Goal: Contribute content: Add original content to the website for others to see

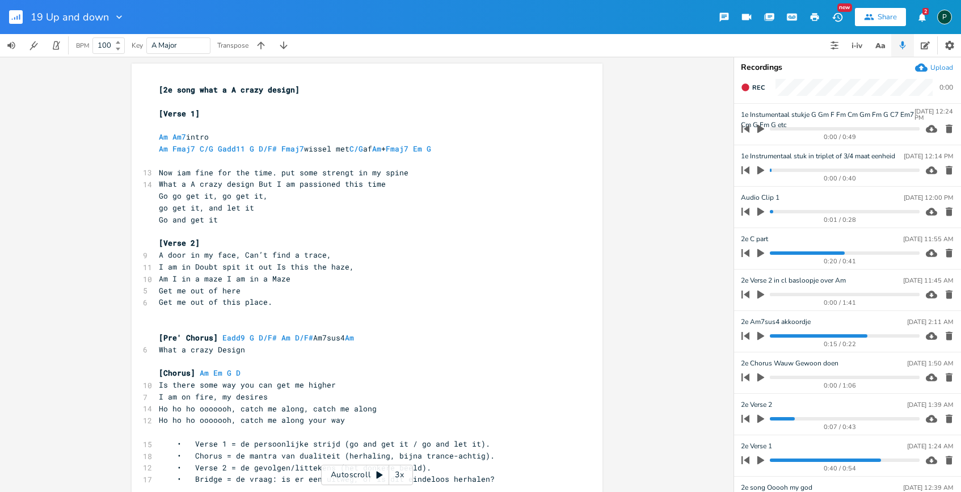
click at [758, 175] on button "button" at bounding box center [760, 170] width 15 height 18
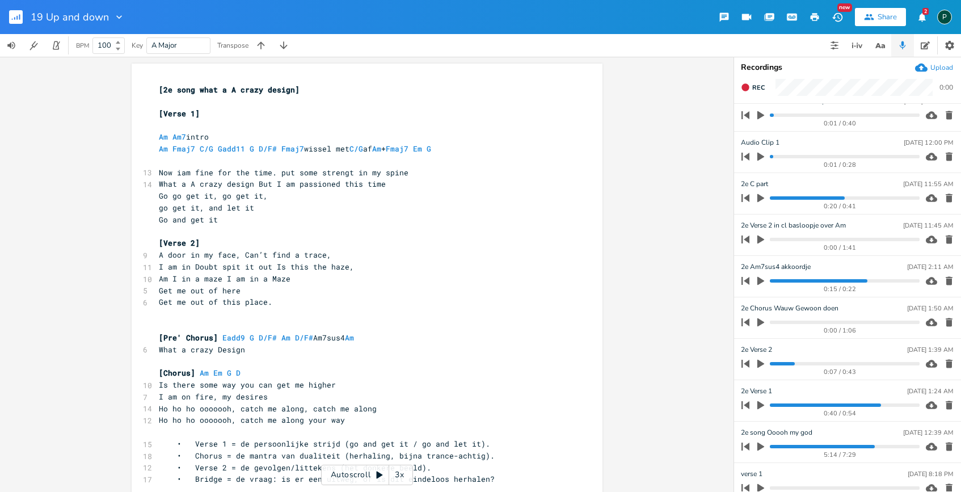
scroll to position [56, 0]
click at [774, 405] on progress at bounding box center [844, 404] width 149 height 3
click at [795, 403] on progress at bounding box center [844, 404] width 149 height 3
click at [763, 403] on icon "button" at bounding box center [760, 404] width 10 height 10
click at [763, 403] on icon "button" at bounding box center [760, 403] width 7 height 7
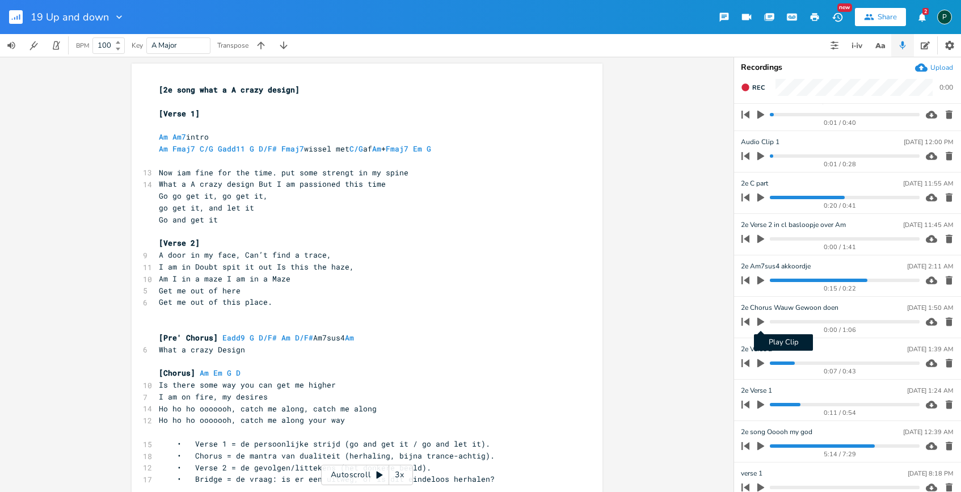
click at [754, 323] on button "Play Clip" at bounding box center [760, 321] width 15 height 18
click at [762, 323] on icon "button" at bounding box center [760, 321] width 7 height 7
type input "2e Pre ' Chorus Wauw Gewoon doen"
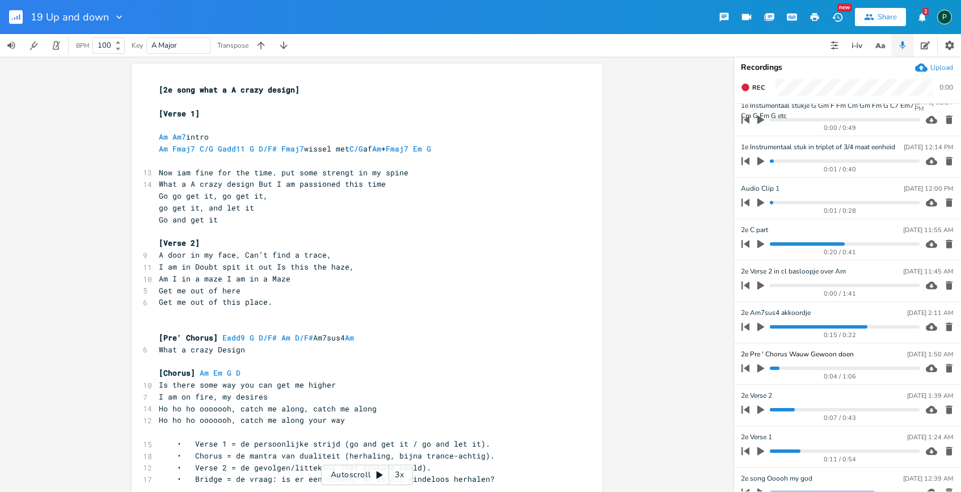
scroll to position [0, 0]
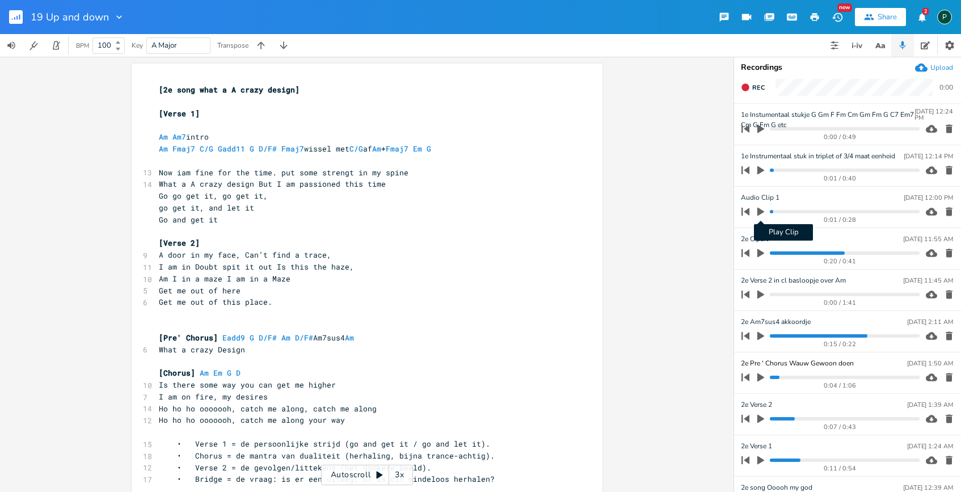
click at [762, 209] on icon "button" at bounding box center [760, 211] width 10 height 10
click at [762, 209] on icon "button" at bounding box center [760, 211] width 7 height 7
click at [762, 253] on icon "button" at bounding box center [760, 253] width 7 height 9
click at [772, 253] on progress at bounding box center [844, 252] width 149 height 3
click at [760, 255] on icon "button" at bounding box center [760, 252] width 9 height 9
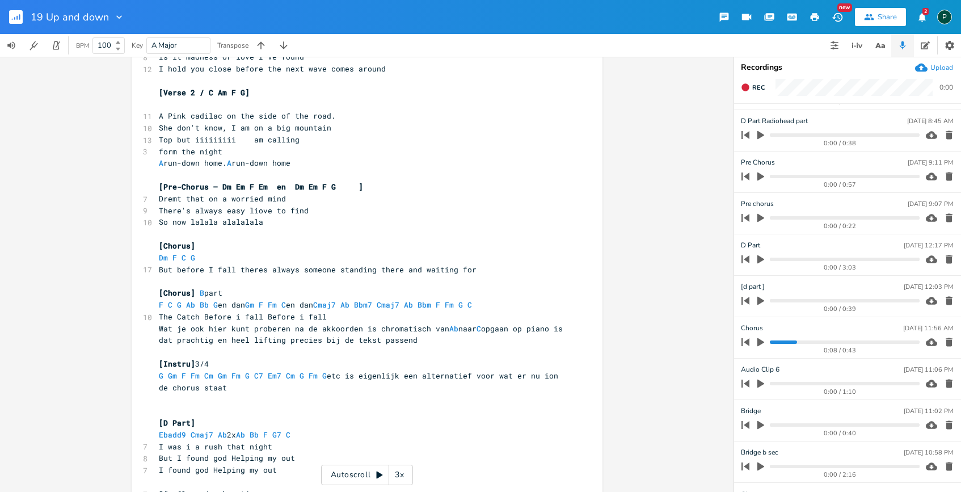
scroll to position [450, 0]
click at [764, 345] on icon "button" at bounding box center [760, 341] width 10 height 10
click at [771, 341] on progress at bounding box center [844, 341] width 149 height 3
click at [761, 338] on icon "button" at bounding box center [760, 341] width 9 height 9
click at [754, 338] on button "button" at bounding box center [760, 341] width 15 height 18
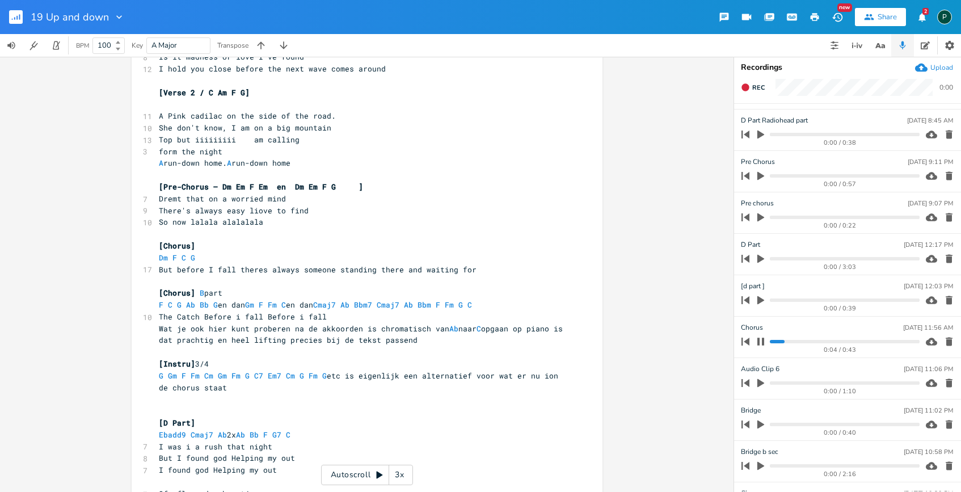
click at [770, 340] on progress at bounding box center [844, 341] width 149 height 3
click at [763, 341] on icon "button" at bounding box center [760, 340] width 7 height 7
click at [761, 260] on icon "button" at bounding box center [760, 258] width 10 height 10
click at [761, 260] on icon "button" at bounding box center [760, 258] width 9 height 9
click at [277, 375] on span "G Gm F Fm Cm Gm Fm G C7 Em7 Cm G Fm G etc is eigenlijk een alternatief voor wat…" at bounding box center [361, 381] width 404 height 22
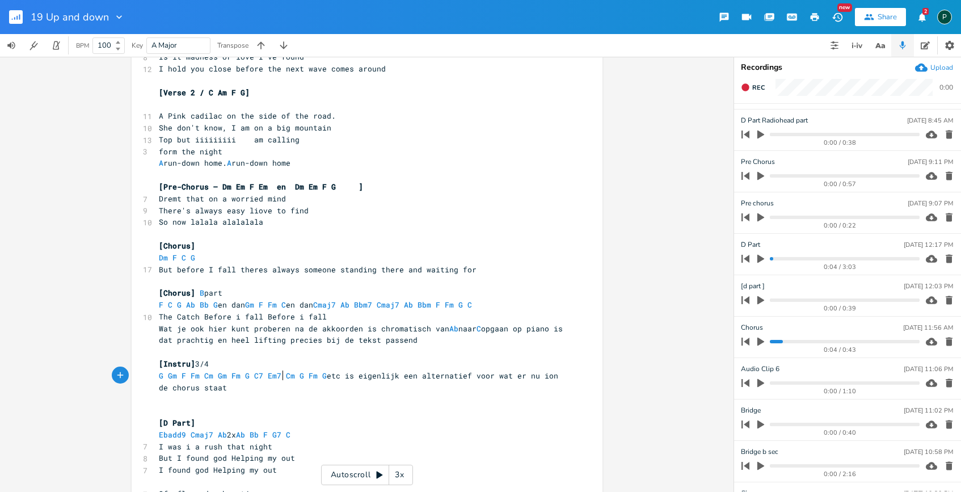
scroll to position [0, 0]
type textarea "G"
type textarea "F G7 C"
drag, startPoint x: 307, startPoint y: 436, endPoint x: 272, endPoint y: 436, distance: 34.6
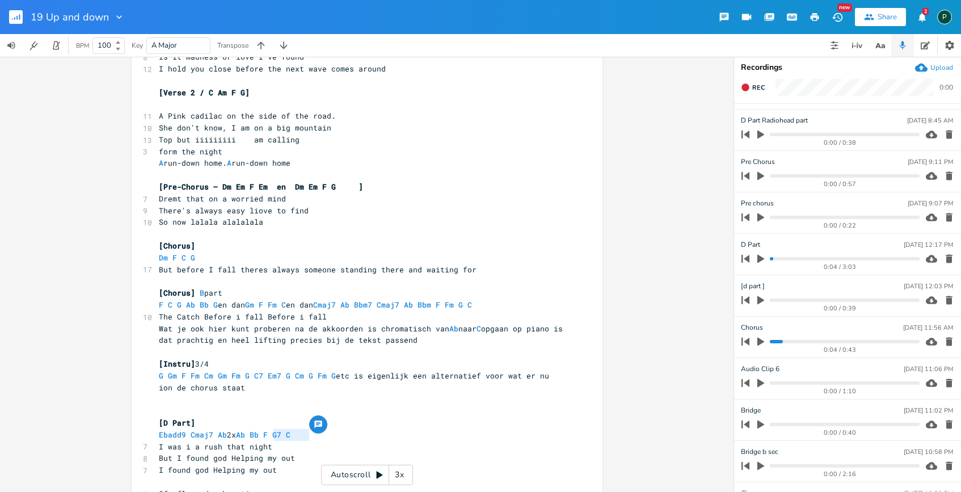
click at [272, 436] on pre "Ebadd9 Cmaj7 Ab 2x Ab Bb F G7 C" at bounding box center [361, 435] width 409 height 12
click at [380, 436] on pre "Ebadd9 Cmaj7 Ab 2x Ab Bb F G7 C" at bounding box center [361, 435] width 409 height 12
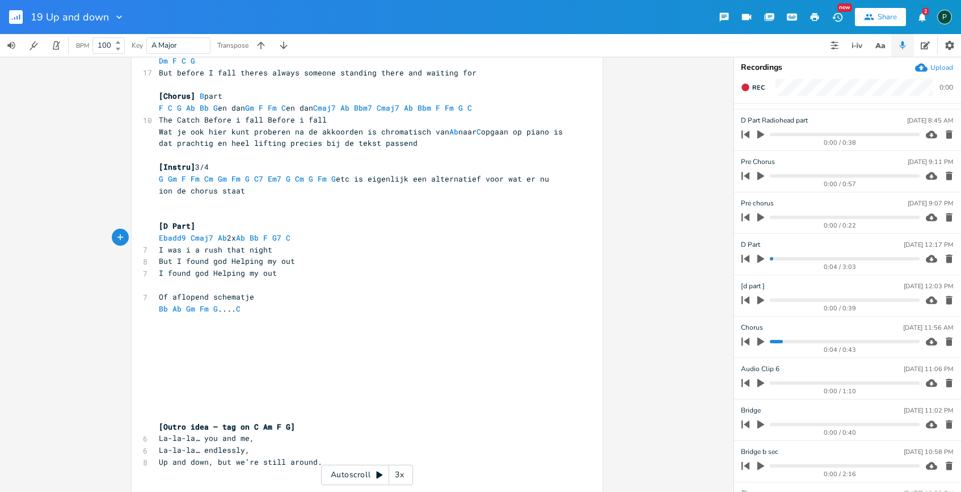
scroll to position [688, 0]
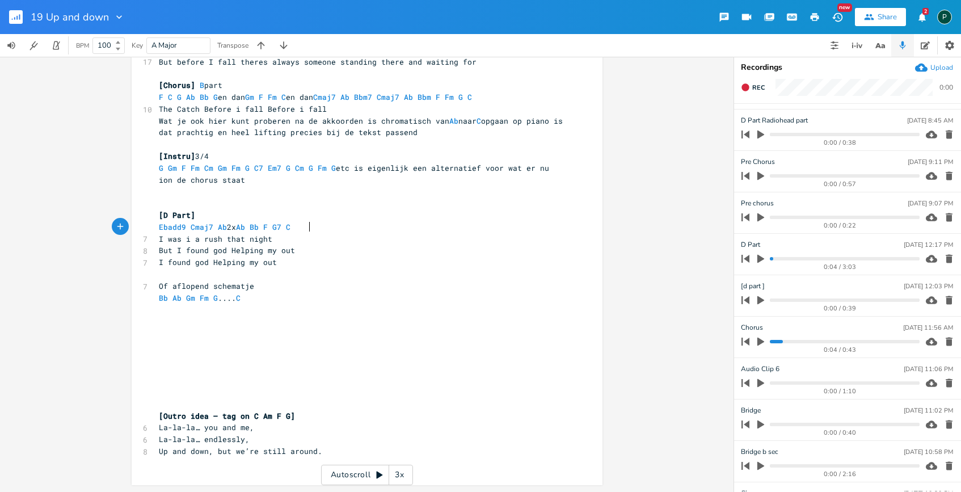
click at [202, 214] on pre "[D Part]" at bounding box center [361, 215] width 409 height 12
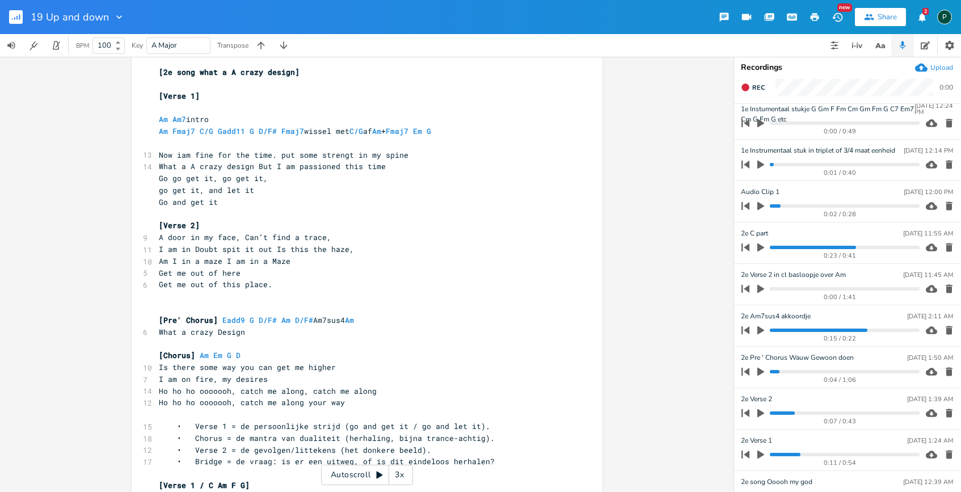
scroll to position [0, 0]
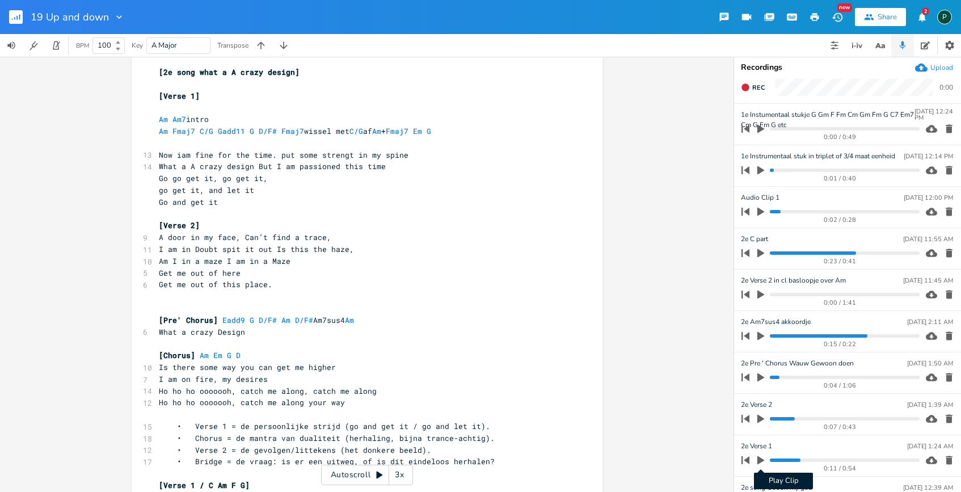
type textarea "Top"
click at [763, 459] on icon "button" at bounding box center [760, 460] width 7 height 9
click at [782, 459] on progress at bounding box center [844, 459] width 149 height 3
click at [763, 463] on icon "button" at bounding box center [760, 459] width 7 height 7
